Goal: Find specific page/section: Find specific page/section

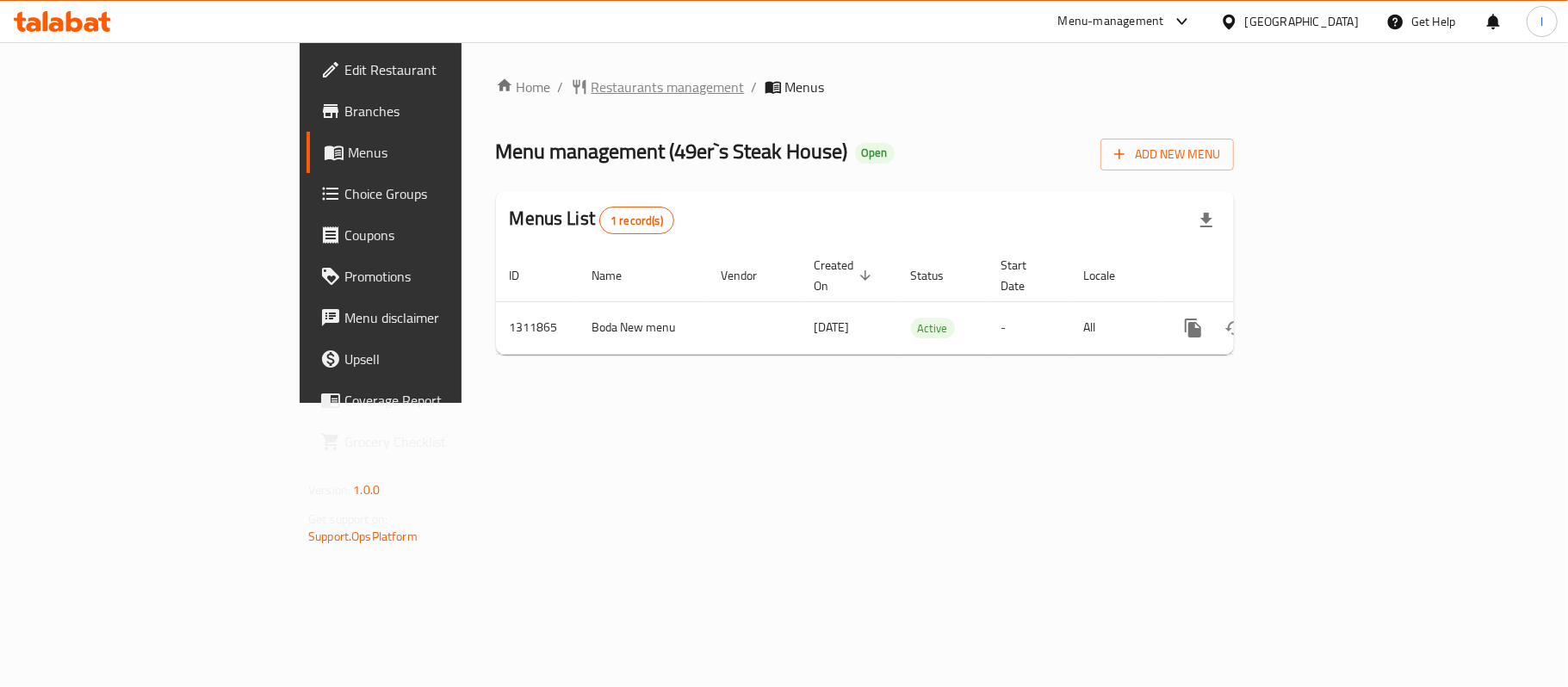
click at [591, 87] on span "Restaurants management" at bounding box center [667, 87] width 153 height 21
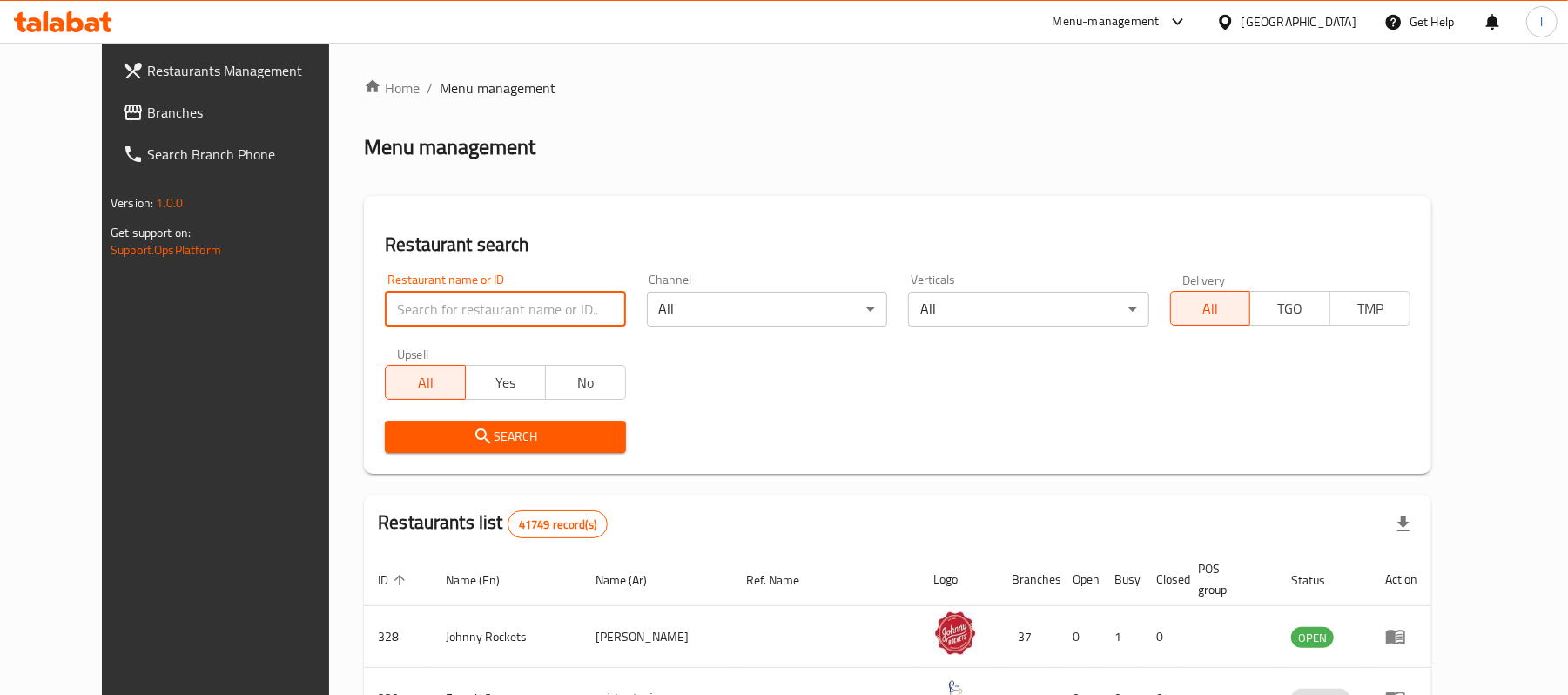
click at [385, 314] on input "search" at bounding box center [505, 309] width 240 height 35
paste input "705905"
type input "705905"
click button "Search" at bounding box center [505, 436] width 240 height 32
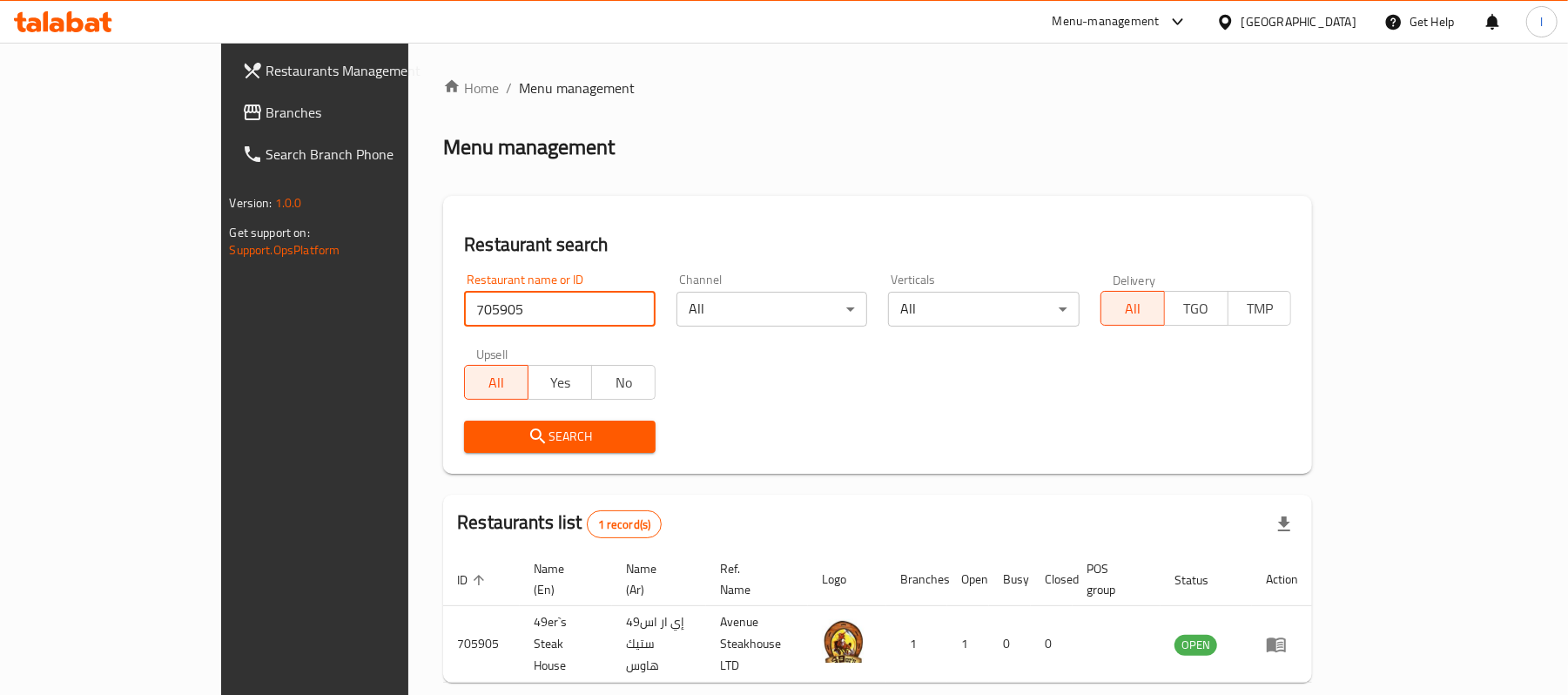
click at [266, 112] on span "Branches" at bounding box center [368, 112] width 203 height 21
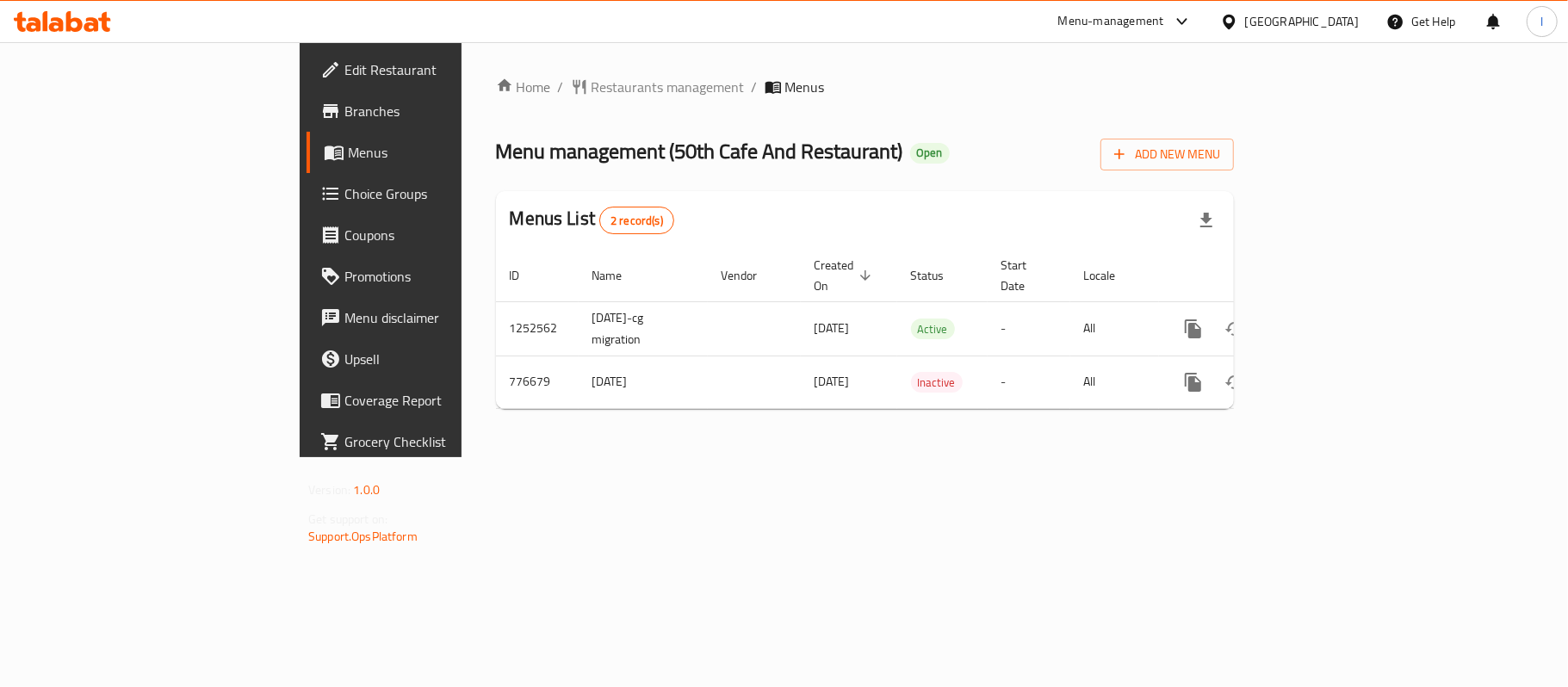
click at [591, 91] on span "Restaurants management" at bounding box center [667, 87] width 153 height 21
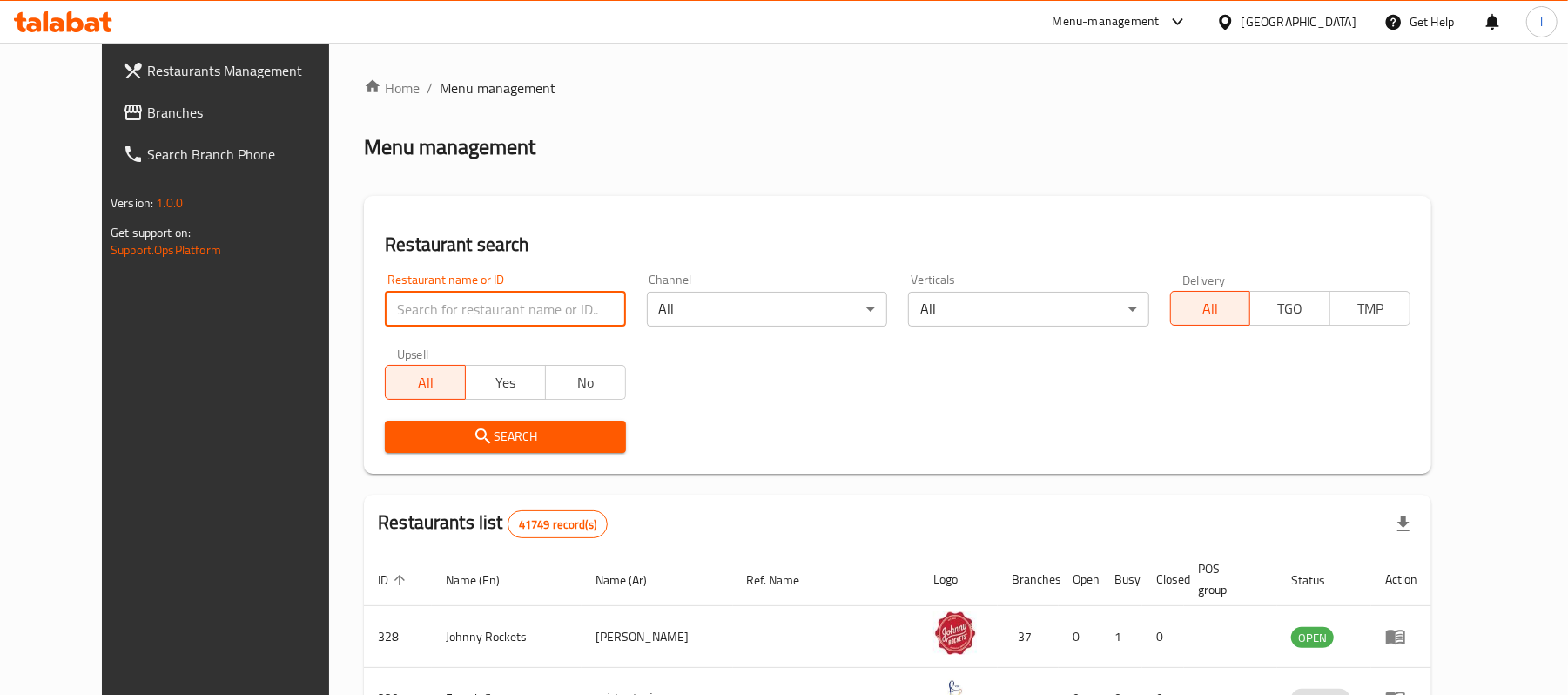
click at [415, 298] on input "search" at bounding box center [505, 309] width 240 height 35
paste input "652230"
type input "652230"
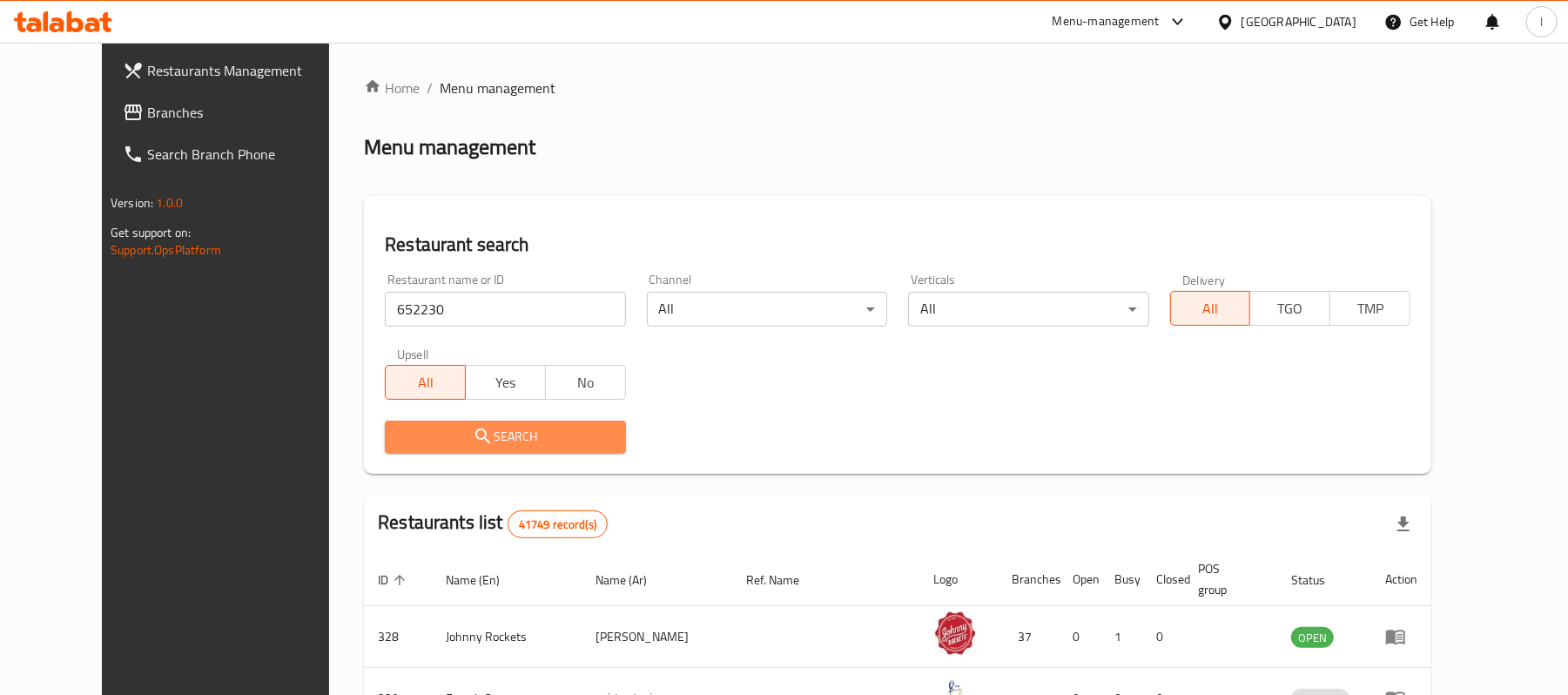
drag, startPoint x: 453, startPoint y: 437, endPoint x: 402, endPoint y: 418, distance: 54.4
click at [450, 437] on span "Search" at bounding box center [505, 437] width 212 height 22
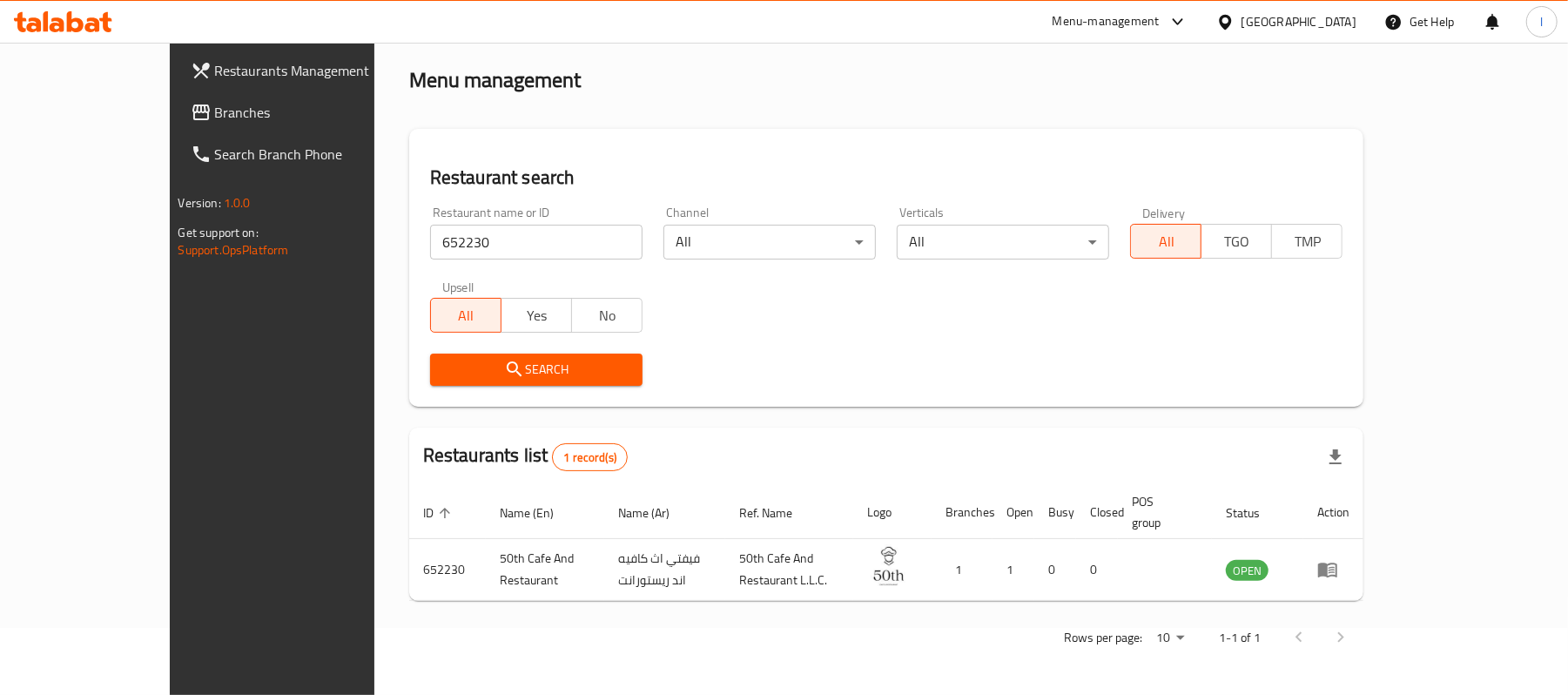
scroll to position [48, 0]
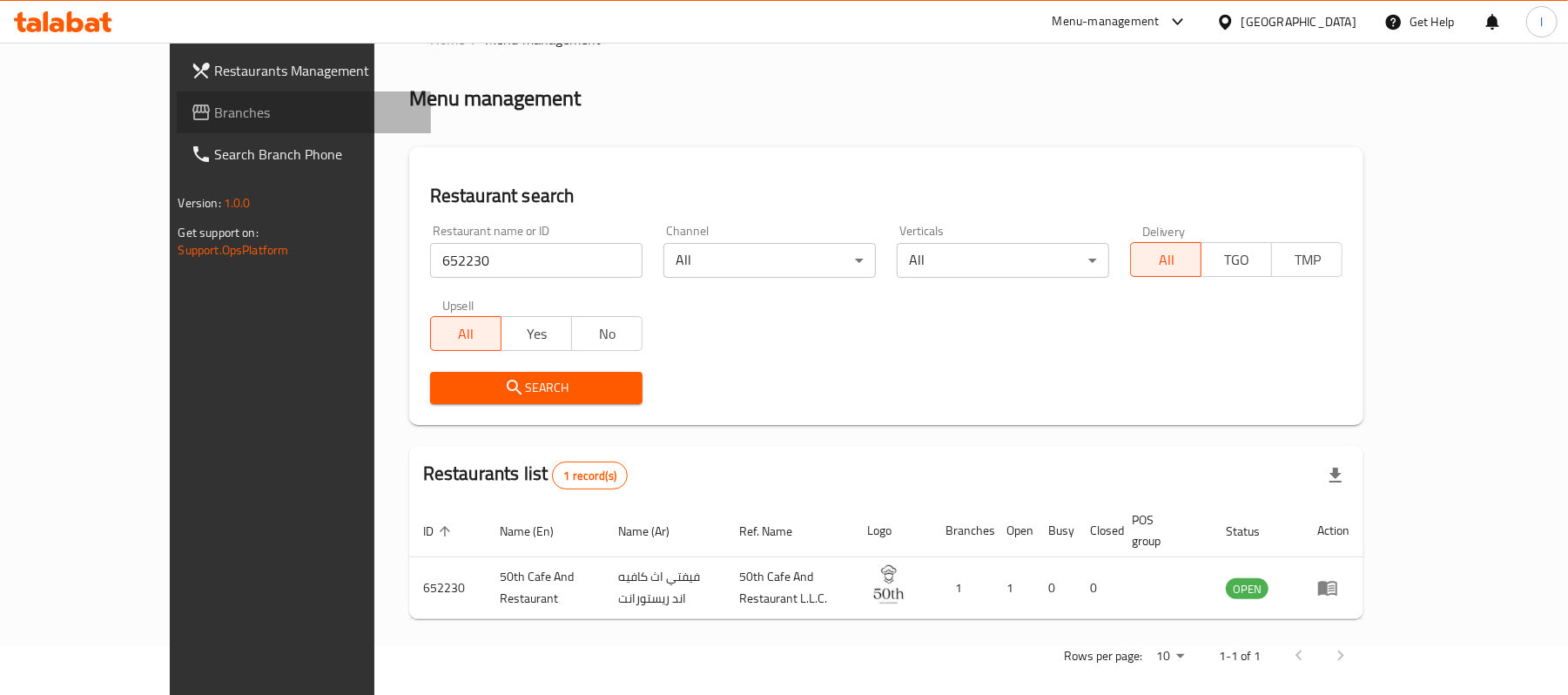
click at [215, 108] on span "Branches" at bounding box center [316, 112] width 203 height 21
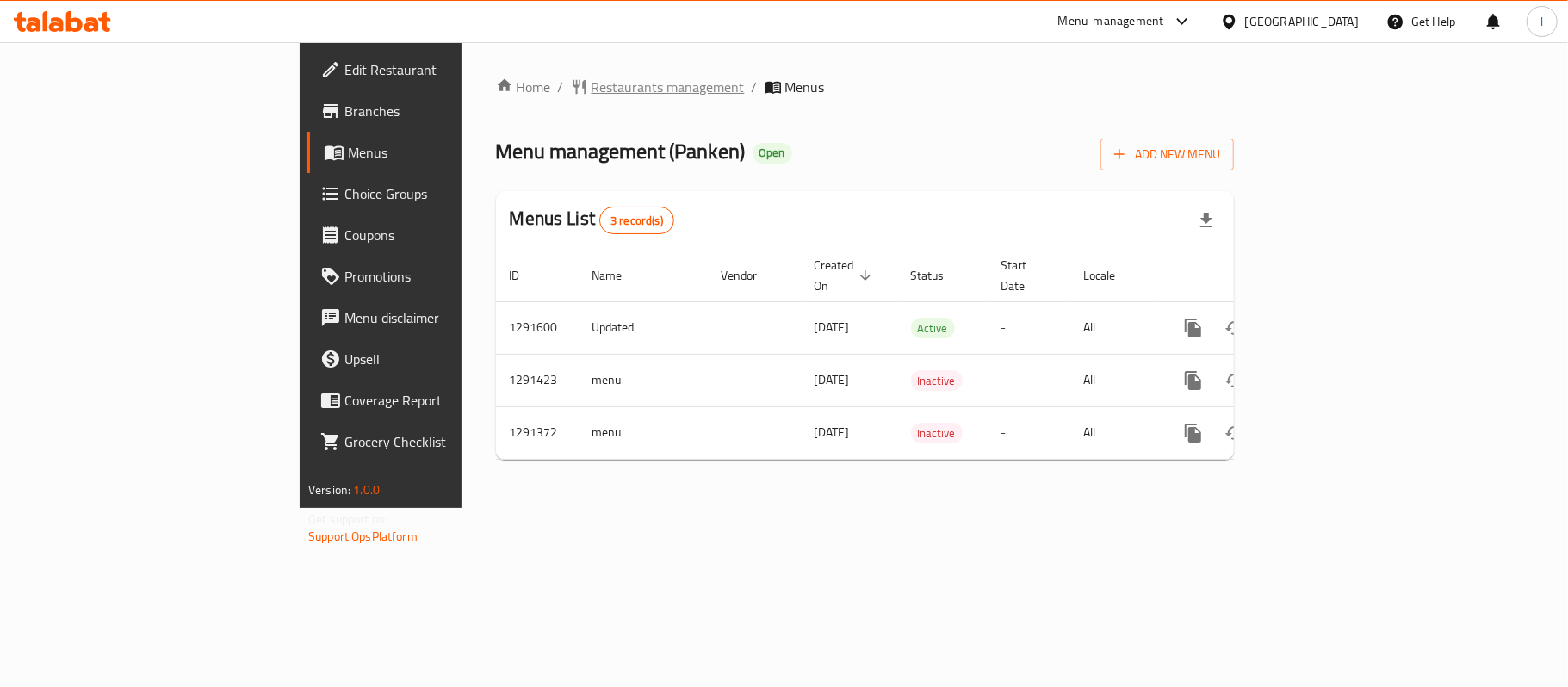
click at [591, 77] on span "Restaurants management" at bounding box center [667, 87] width 153 height 21
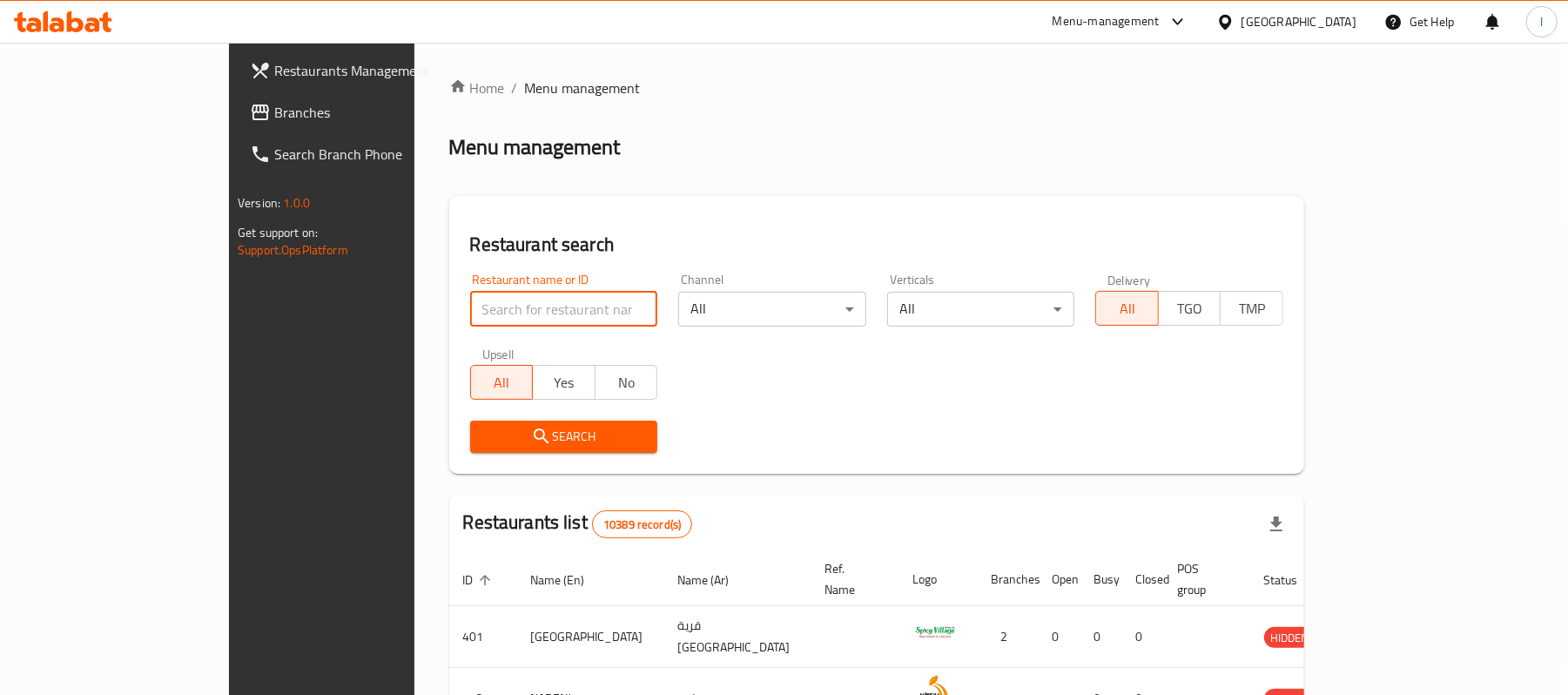
click at [470, 306] on input "search" at bounding box center [564, 309] width 188 height 35
paste input "698603"
type input "698603"
click at [484, 436] on span "Search" at bounding box center [563, 437] width 160 height 22
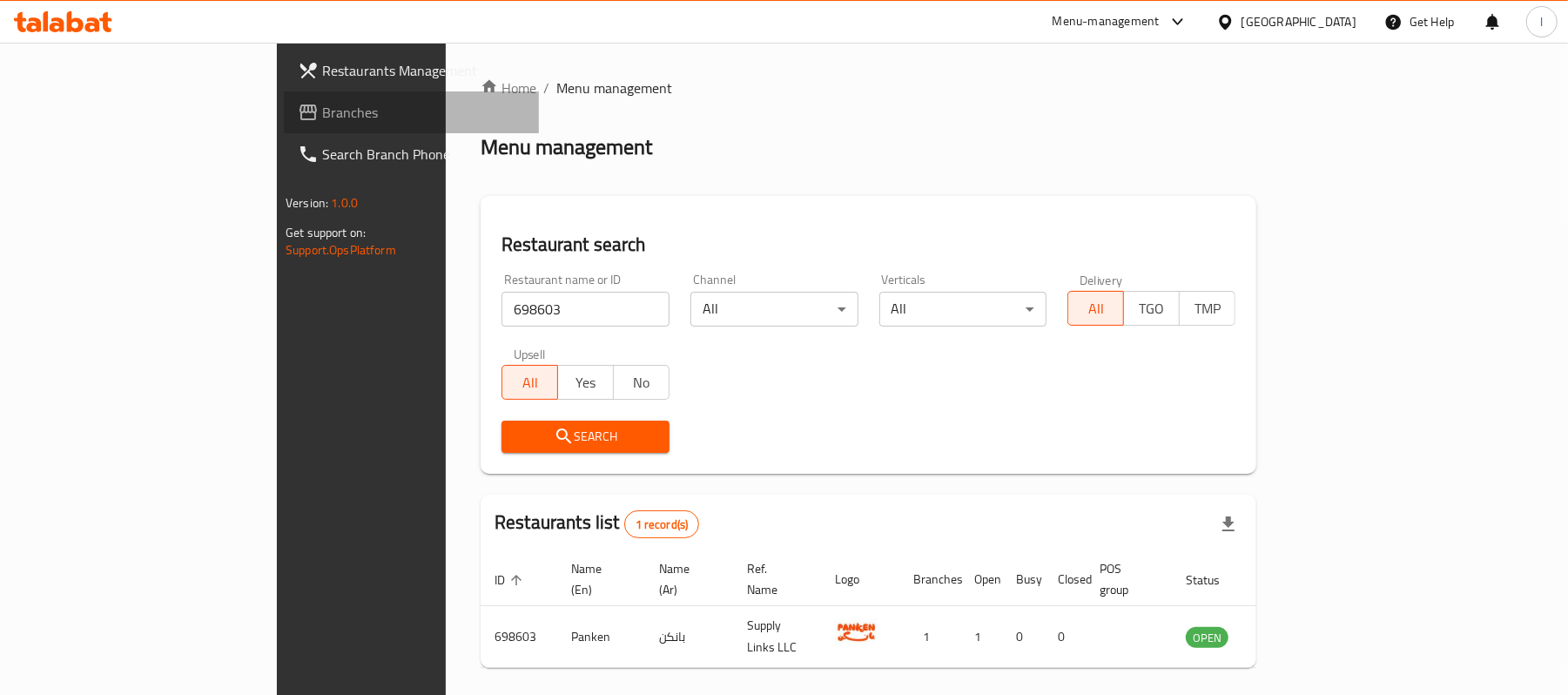
click at [322, 108] on span "Branches" at bounding box center [423, 112] width 203 height 21
